Goal: Check status: Check status

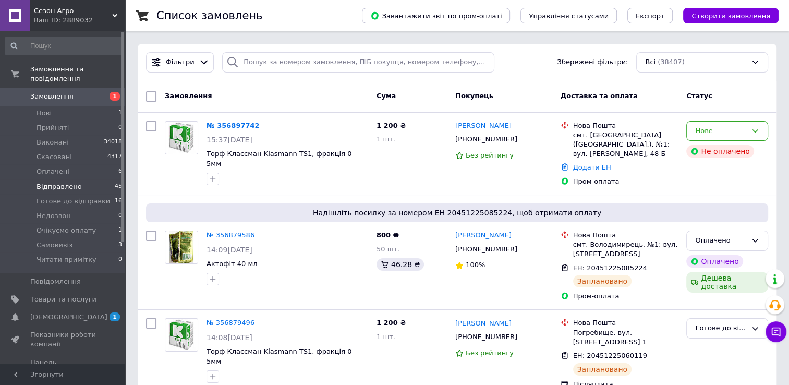
click at [53, 182] on span "Відправлено" at bounding box center [58, 186] width 45 height 9
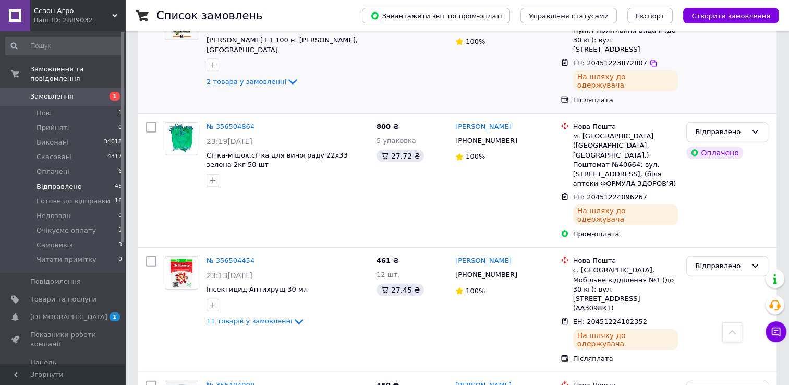
scroll to position [2398, 0]
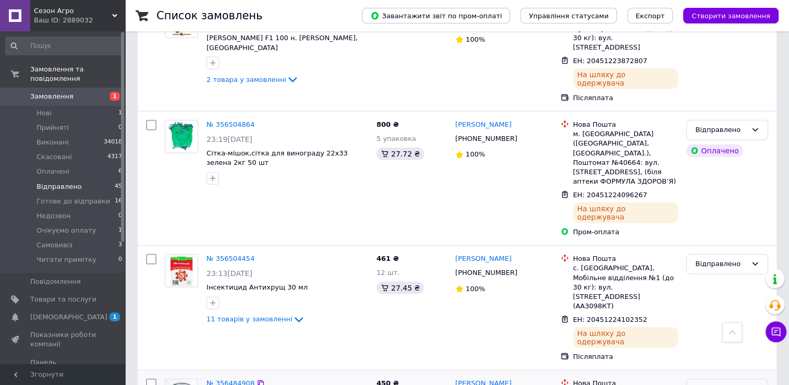
click at [709, 383] on div "Відправлено" at bounding box center [721, 388] width 52 height 11
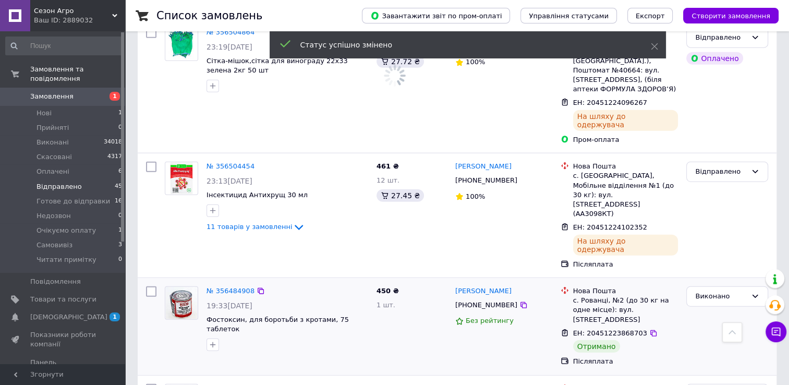
scroll to position [2503, 0]
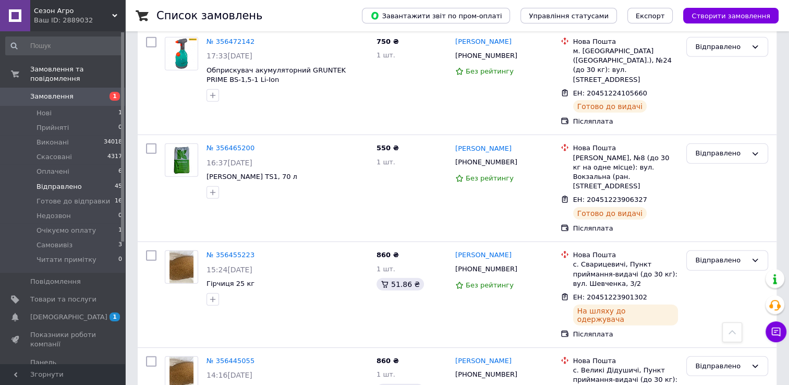
scroll to position [3076, 0]
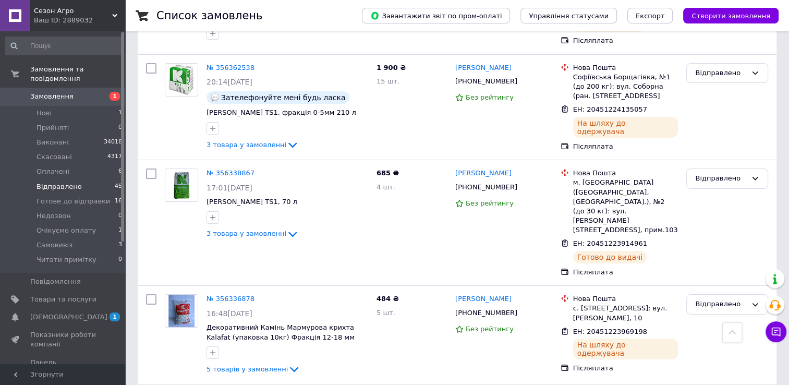
scroll to position [3803, 0]
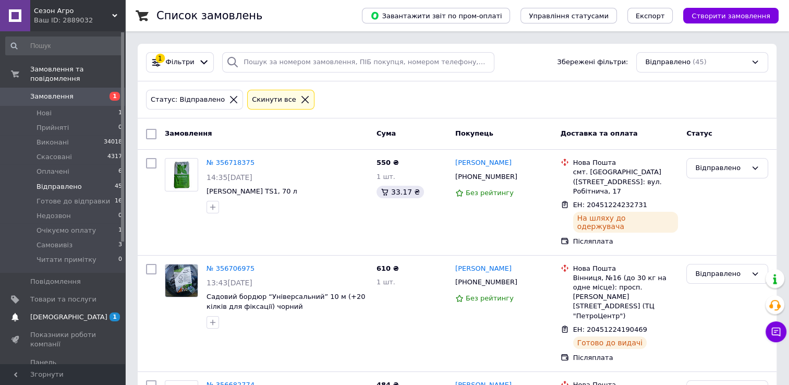
click at [45, 312] on span "[DEMOGRAPHIC_DATA]" at bounding box center [68, 316] width 77 height 9
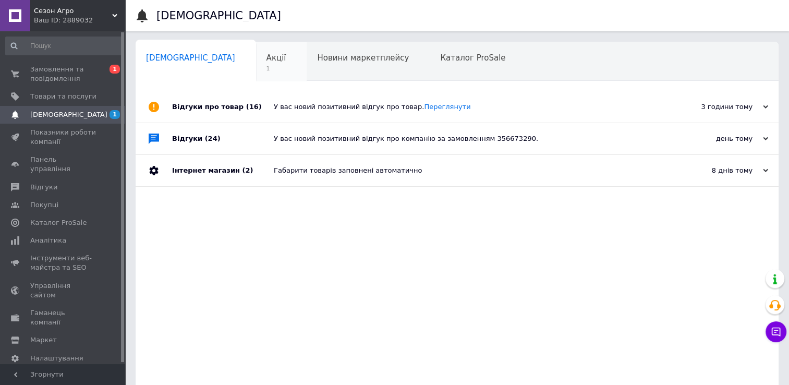
click at [256, 50] on div "Акції 1" at bounding box center [281, 62] width 51 height 40
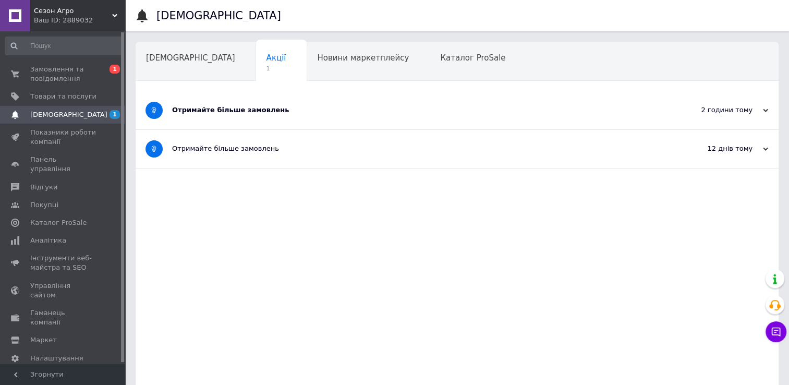
click at [236, 115] on div "Отримайте більше замовлень" at bounding box center [418, 110] width 492 height 38
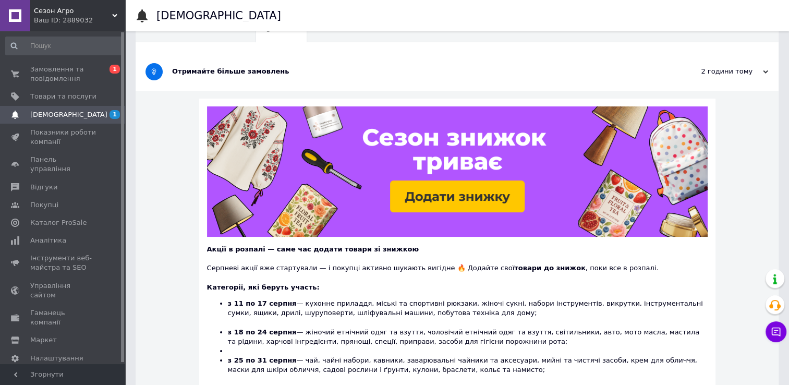
scroll to position [104, 0]
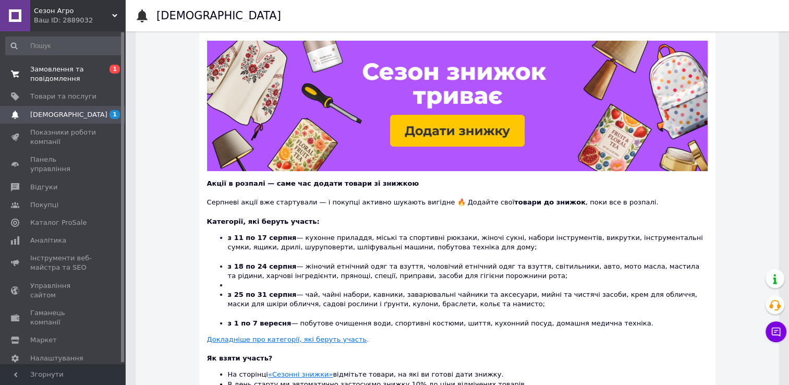
click at [52, 74] on span "Замовлення та повідомлення" at bounding box center [63, 74] width 66 height 19
